Goal: Information Seeking & Learning: Learn about a topic

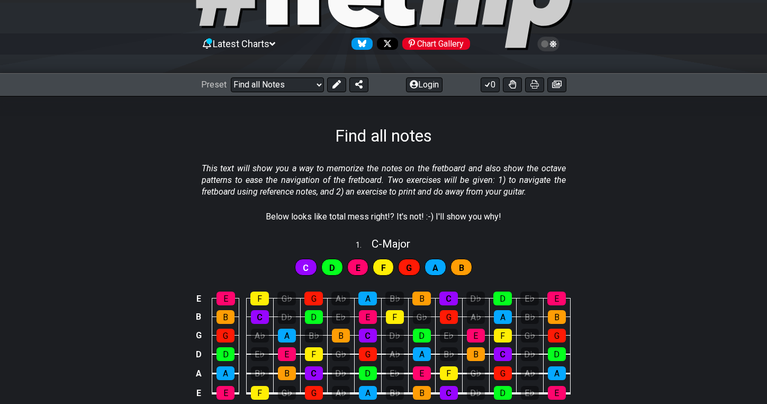
select select "/welcome"
select select "C"
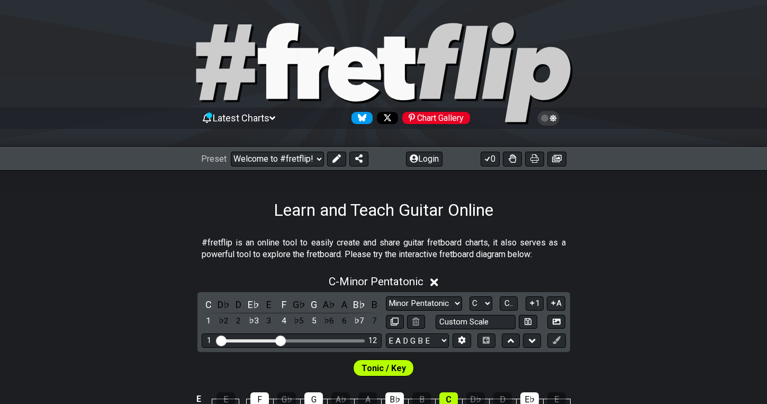
scroll to position [2, 0]
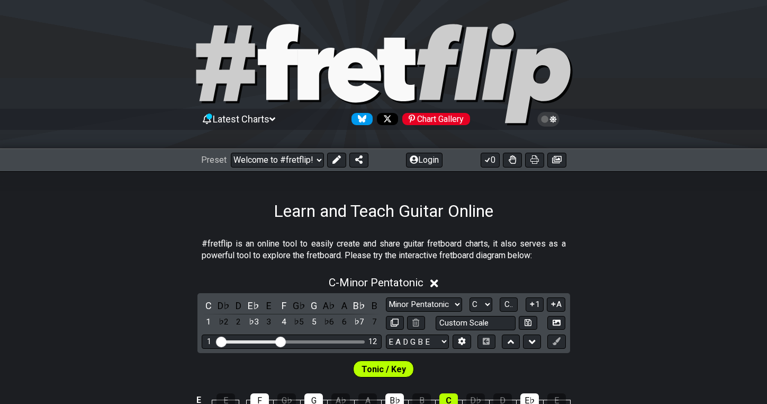
click at [338, 40] on icon at bounding box center [383, 75] width 381 height 106
click at [330, 59] on icon at bounding box center [316, 74] width 37 height 52
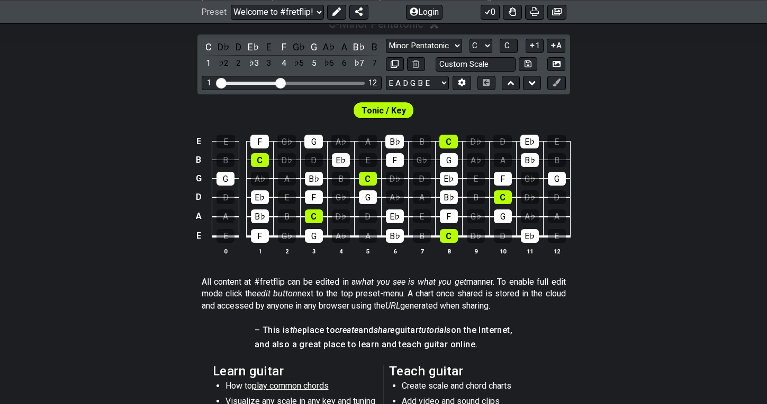
scroll to position [261, 0]
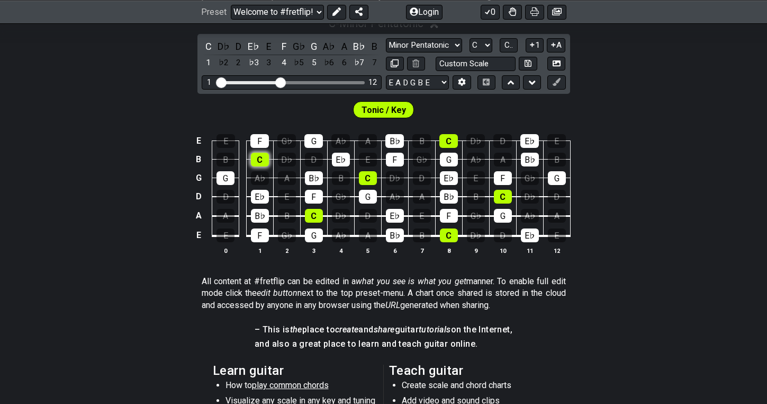
click at [261, 165] on div "C" at bounding box center [260, 160] width 18 height 14
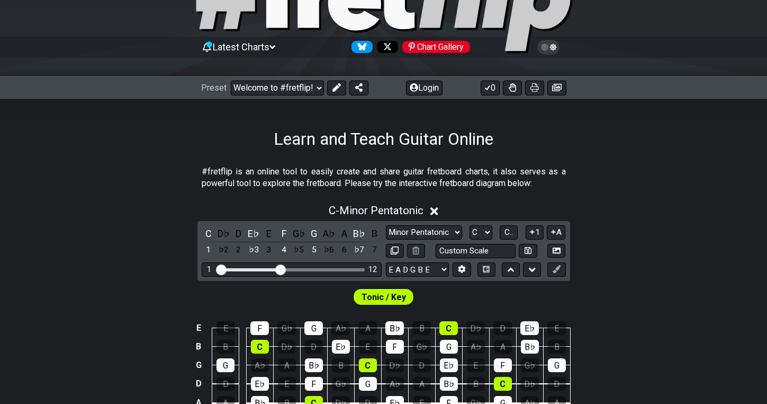
scroll to position [0, 0]
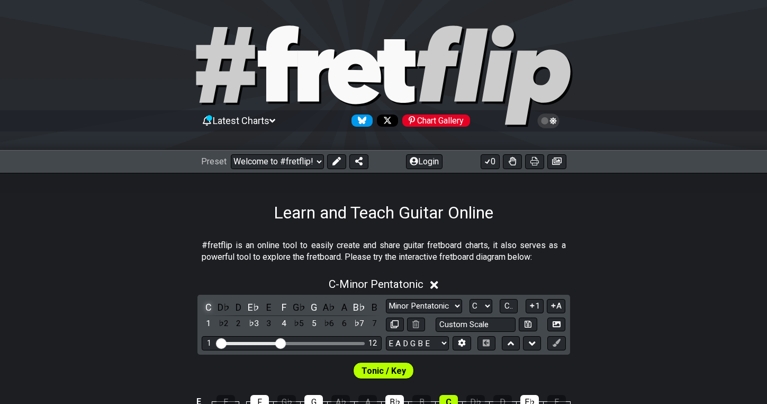
click at [206, 305] on div "C" at bounding box center [209, 307] width 14 height 14
click at [427, 287] on icon at bounding box center [428, 285] width 8 height 8
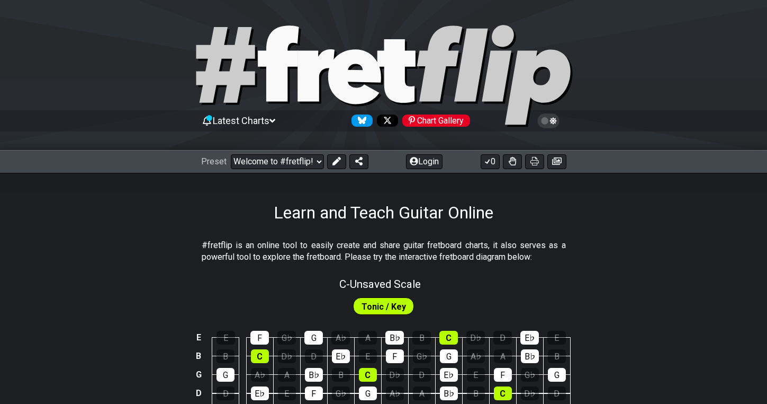
scroll to position [94, 0]
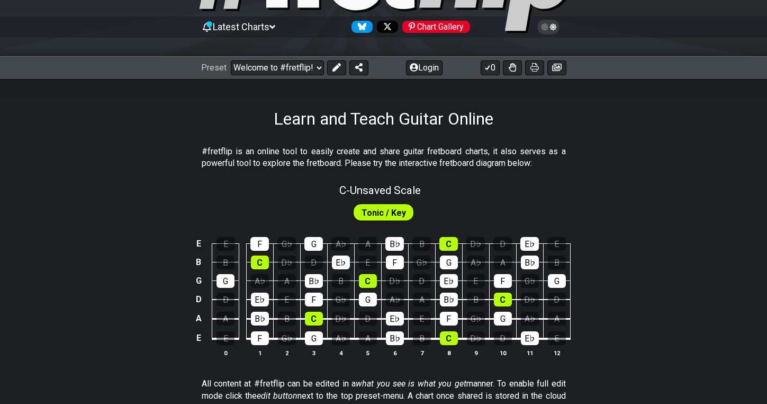
click at [356, 125] on h1 "Learn and Teach Guitar Online" at bounding box center [384, 119] width 220 height 20
click at [387, 192] on span "C - Unsaved Scale" at bounding box center [380, 190] width 82 height 13
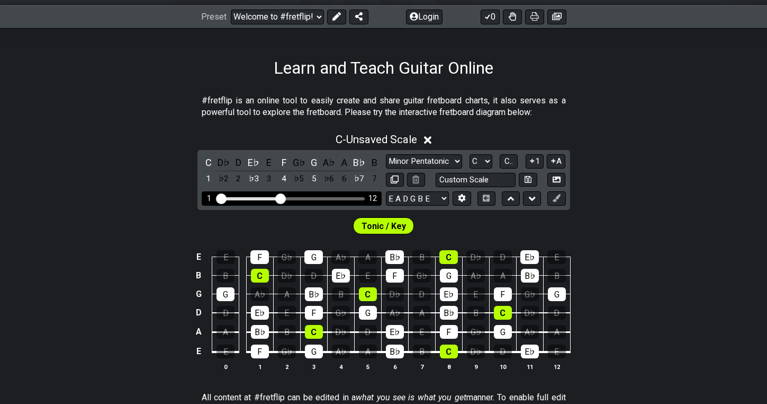
scroll to position [161, 0]
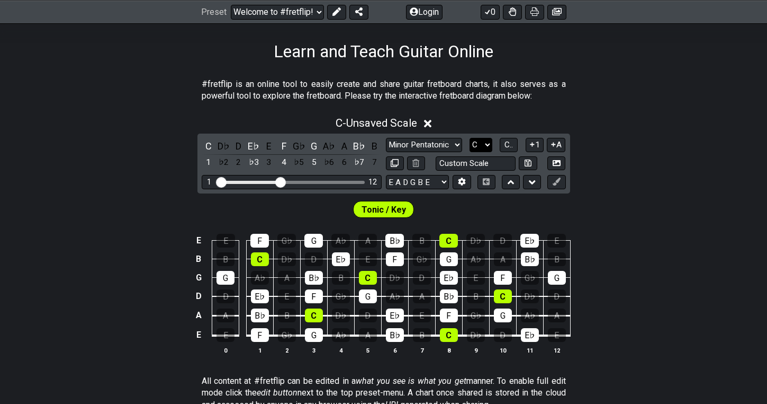
select select "A"
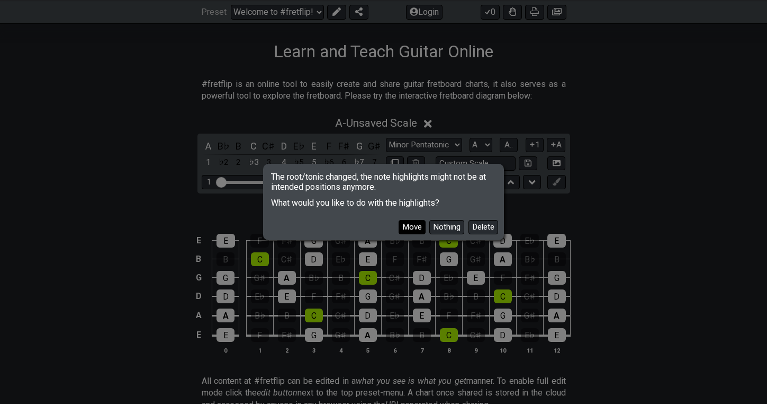
click at [412, 225] on button "Move" at bounding box center [412, 227] width 27 height 14
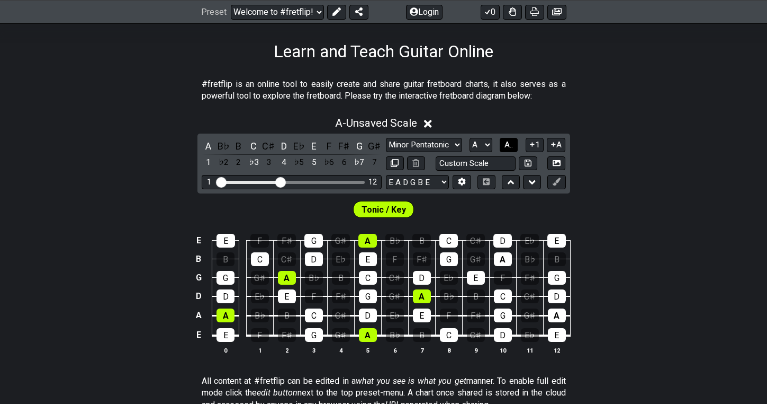
click at [510, 149] on button "A.." at bounding box center [509, 145] width 18 height 14
click at [508, 146] on span "1..7" at bounding box center [509, 145] width 13 height 10
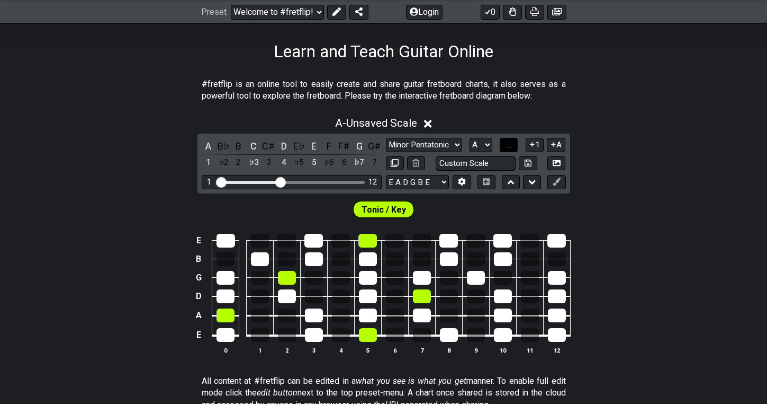
click at [508, 146] on span "..." at bounding box center [509, 145] width 5 height 10
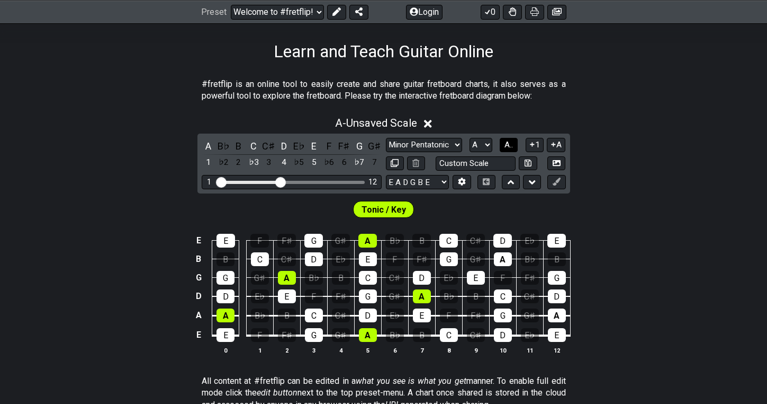
click at [508, 146] on span "A.." at bounding box center [509, 145] width 8 height 10
click at [508, 146] on span "1..7" at bounding box center [509, 145] width 13 height 10
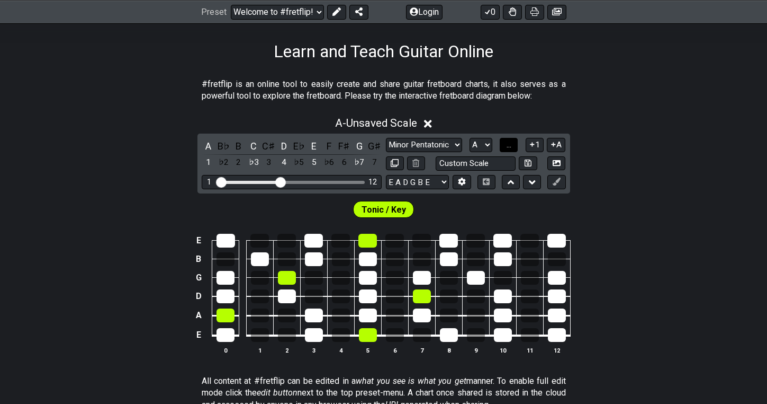
click at [508, 146] on span "..." at bounding box center [509, 145] width 5 height 10
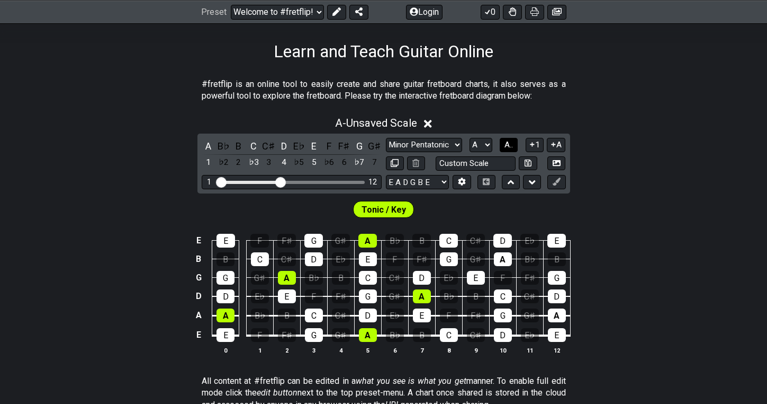
click at [508, 146] on span "A.." at bounding box center [509, 145] width 8 height 10
click at [508, 146] on span "1..7" at bounding box center [509, 145] width 13 height 10
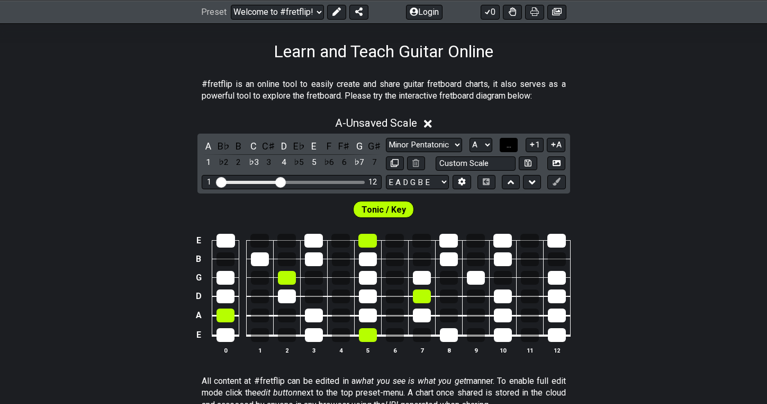
click at [508, 146] on span "..." at bounding box center [509, 145] width 5 height 10
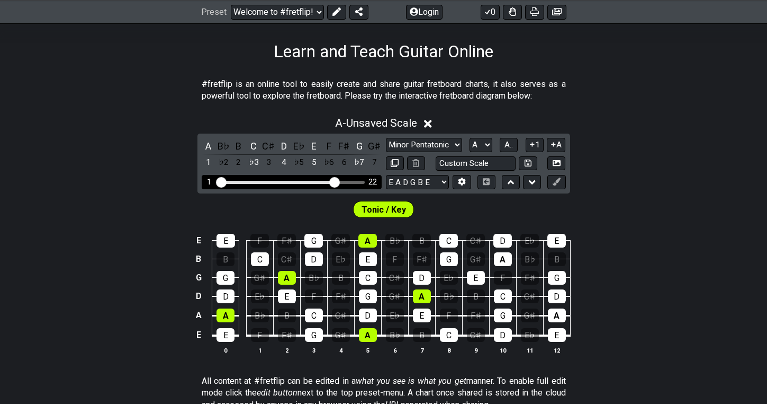
drag, startPoint x: 284, startPoint y: 179, endPoint x: 337, endPoint y: 181, distance: 53.0
click at [336, 181] on input "Visible fret range" at bounding box center [292, 181] width 150 height 0
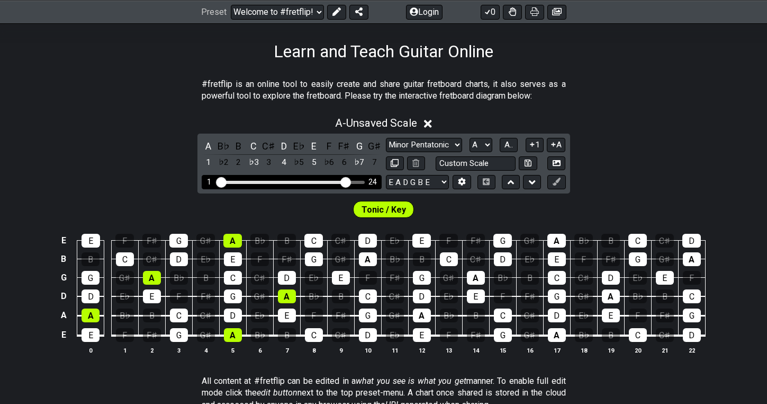
drag, startPoint x: 336, startPoint y: 181, endPoint x: 345, endPoint y: 184, distance: 9.5
click at [345, 181] on input "Visible fret range" at bounding box center [292, 181] width 150 height 0
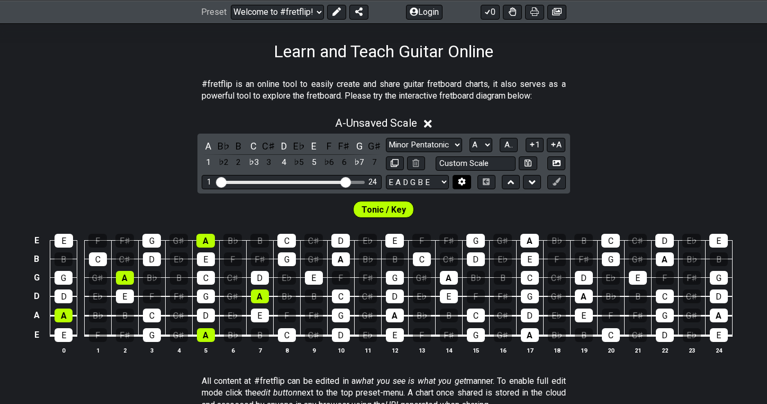
click at [467, 176] on button at bounding box center [462, 182] width 18 height 14
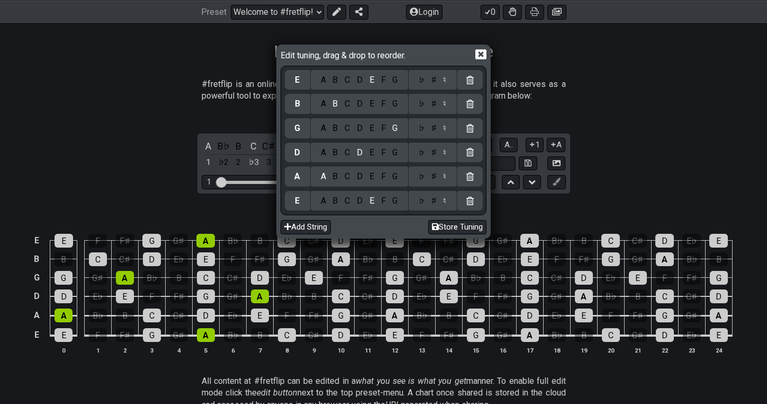
click at [485, 53] on icon at bounding box center [481, 54] width 11 height 11
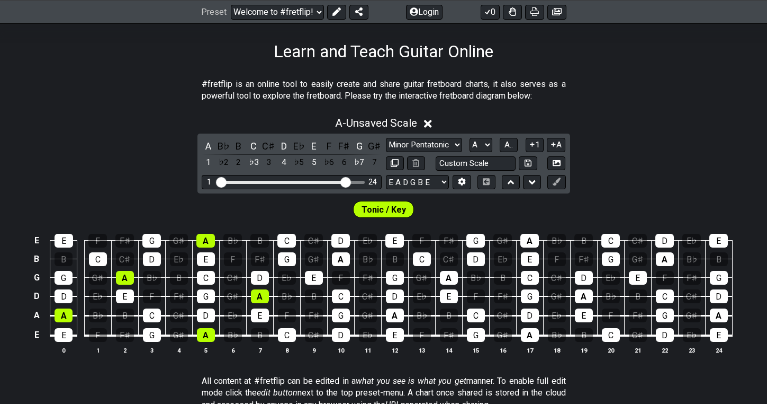
scroll to position [147, 0]
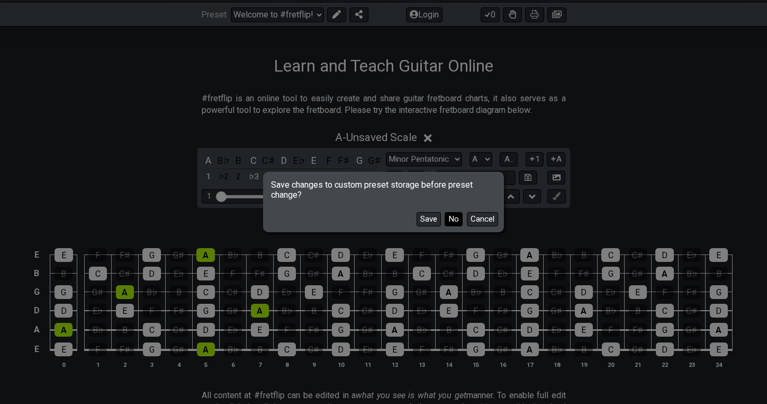
click at [450, 219] on button "No" at bounding box center [454, 219] width 18 height 14
select select "/minor-pentatonic"
select select "C"
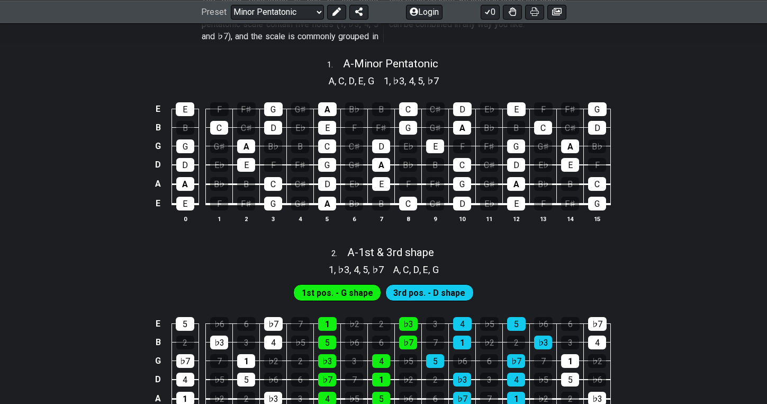
scroll to position [134, 0]
